Goal: Information Seeking & Learning: Find specific fact

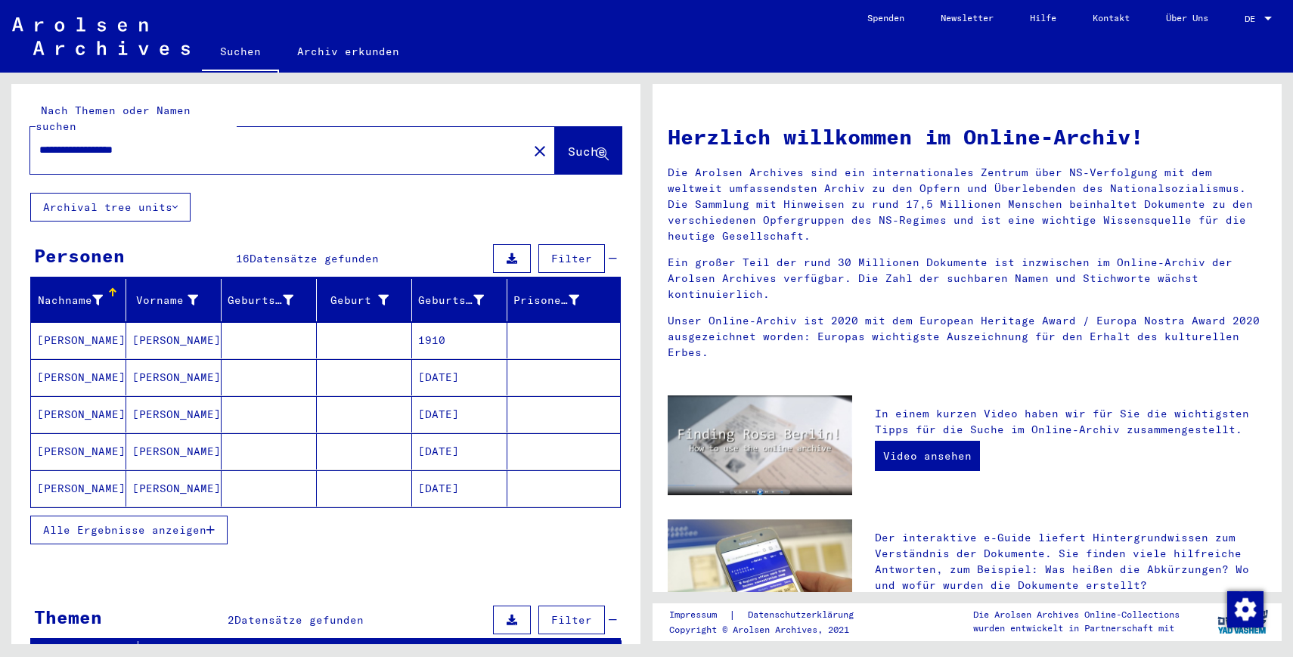
click at [176, 523] on span "Alle Ergebnisse anzeigen" at bounding box center [124, 530] width 163 height 14
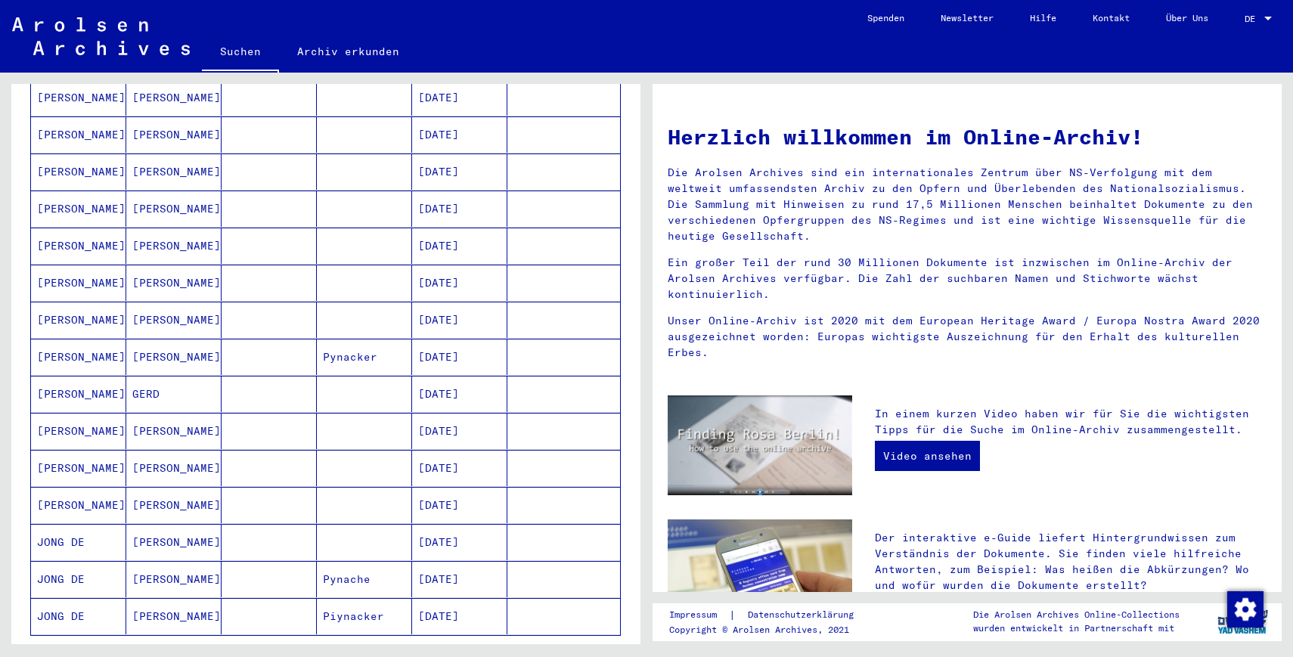
scroll to position [292, 0]
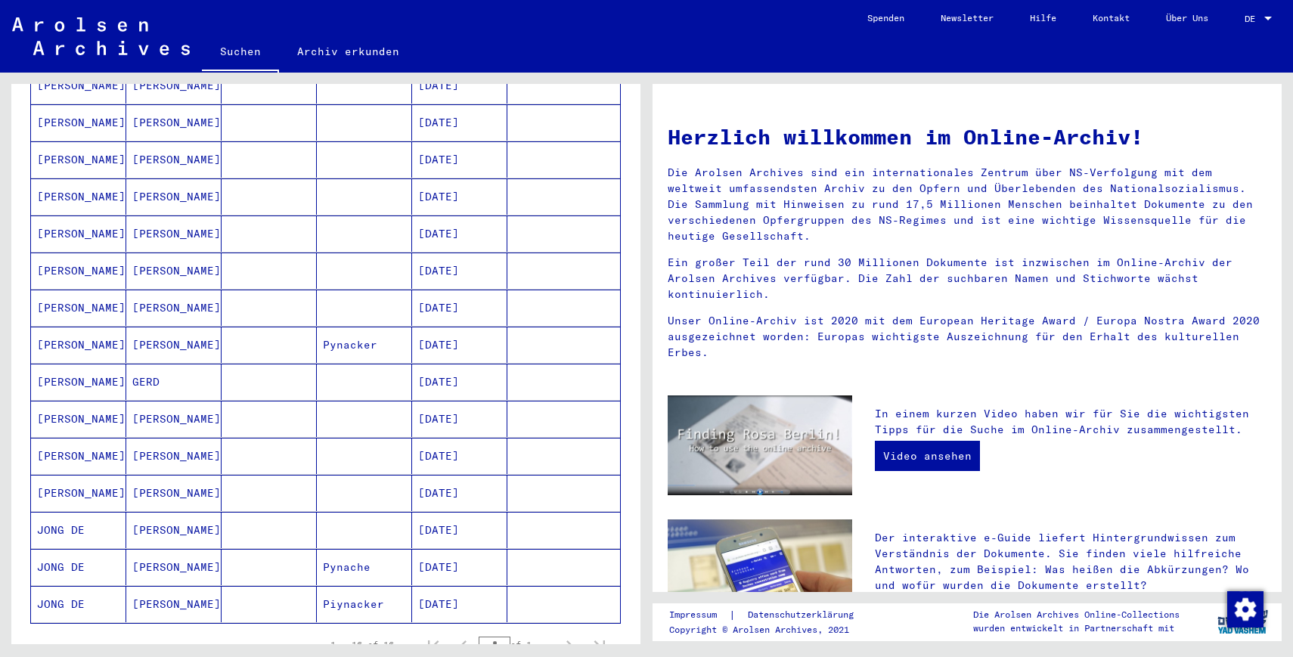
click at [278, 475] on mat-cell at bounding box center [269, 493] width 95 height 36
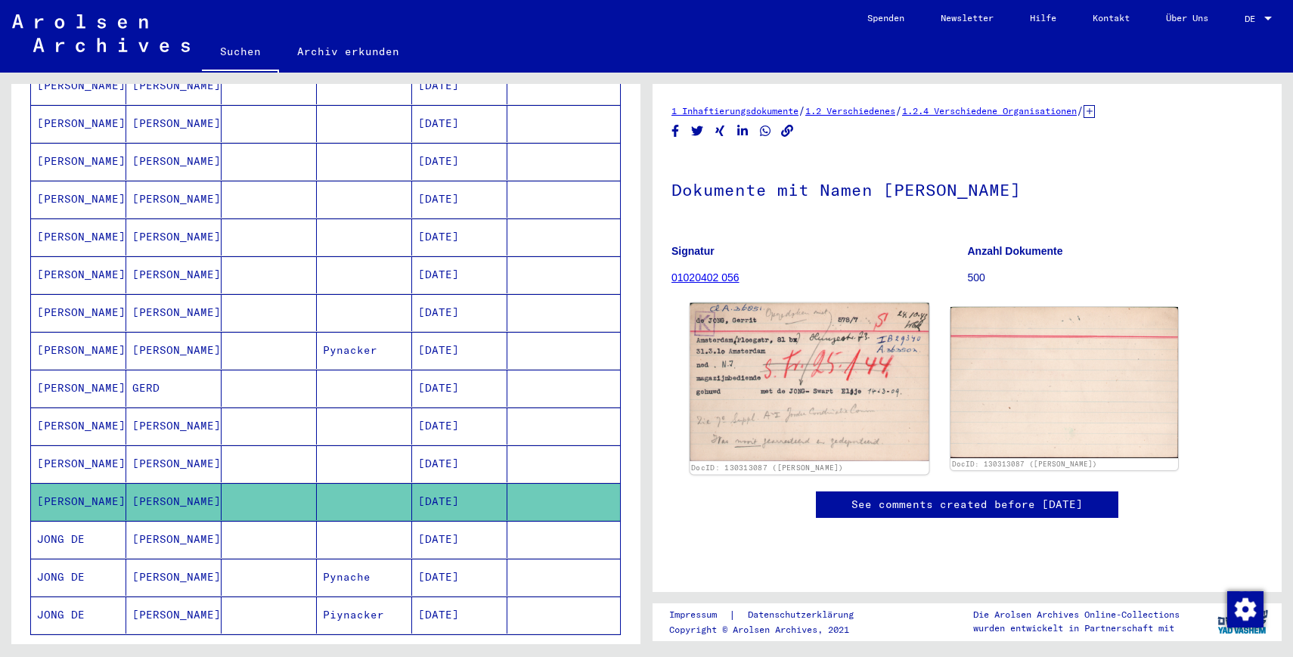
click at [772, 382] on img at bounding box center [809, 382] width 239 height 158
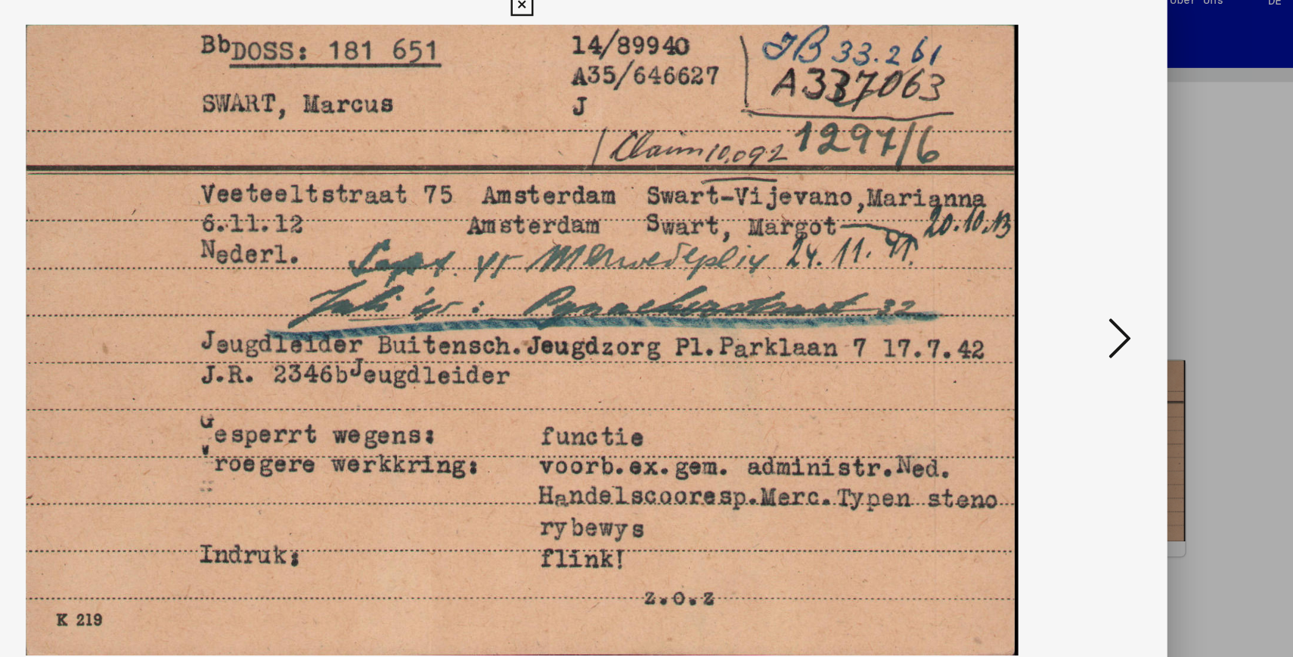
click at [1118, 289] on icon at bounding box center [1126, 289] width 18 height 36
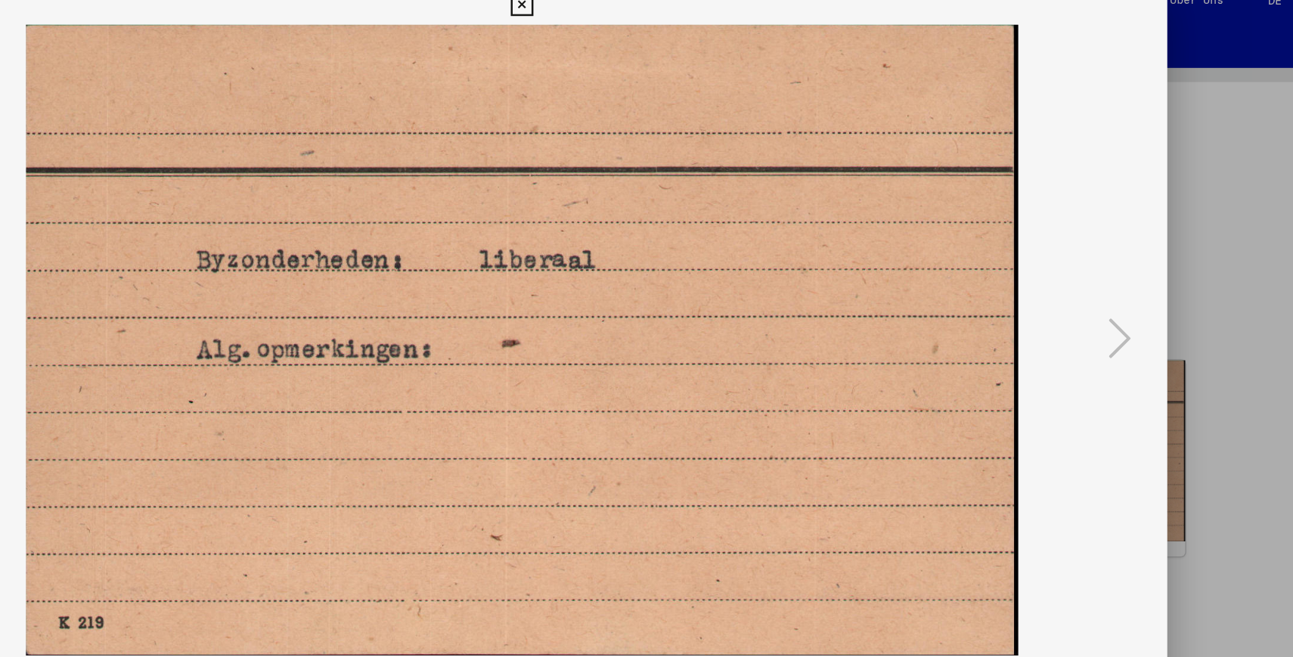
click at [1195, 271] on div at bounding box center [646, 328] width 1293 height 657
